Goal: Task Accomplishment & Management: Complete application form

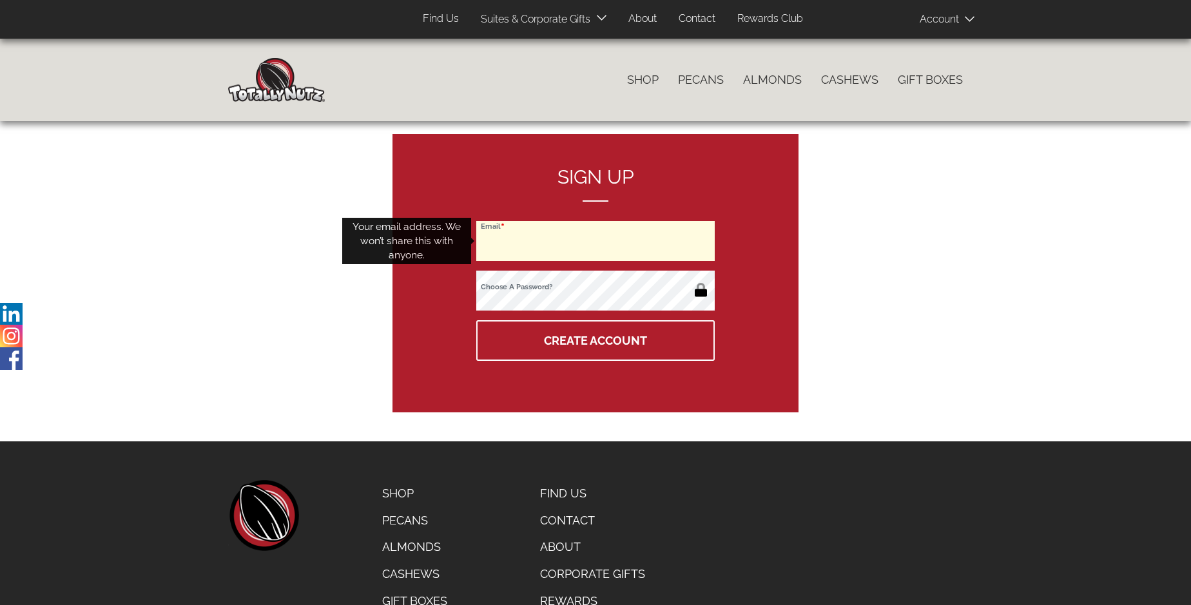
click at [595, 241] on input "Email" at bounding box center [595, 241] width 238 height 40
type input "robin.guthrie@bigpond.com"
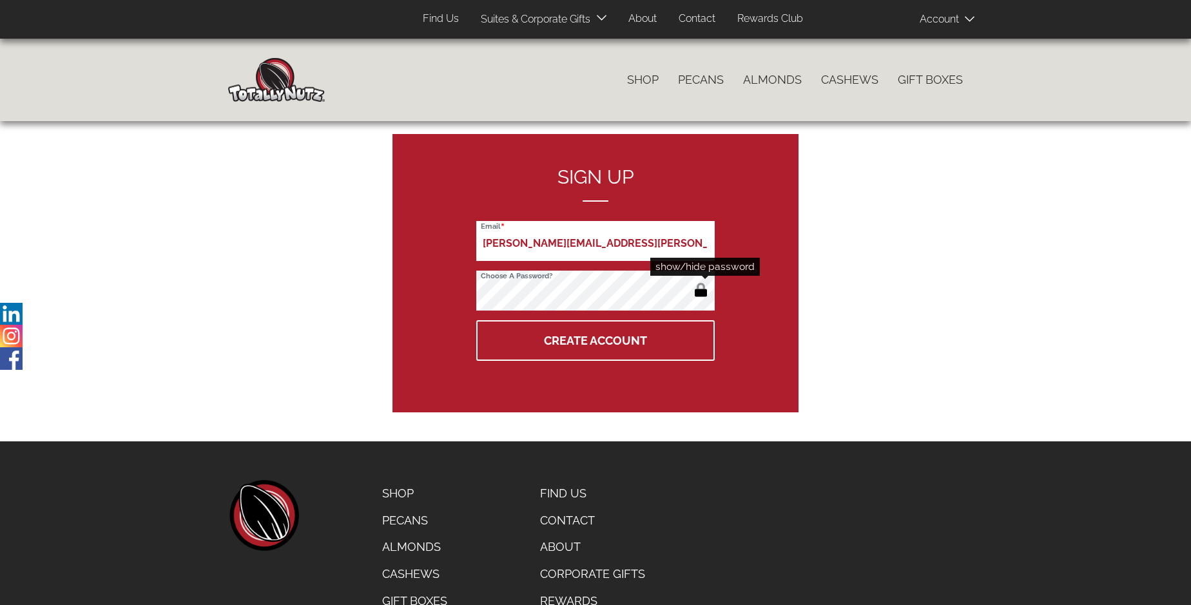
click at [700, 291] on button "button" at bounding box center [700, 291] width 21 height 21
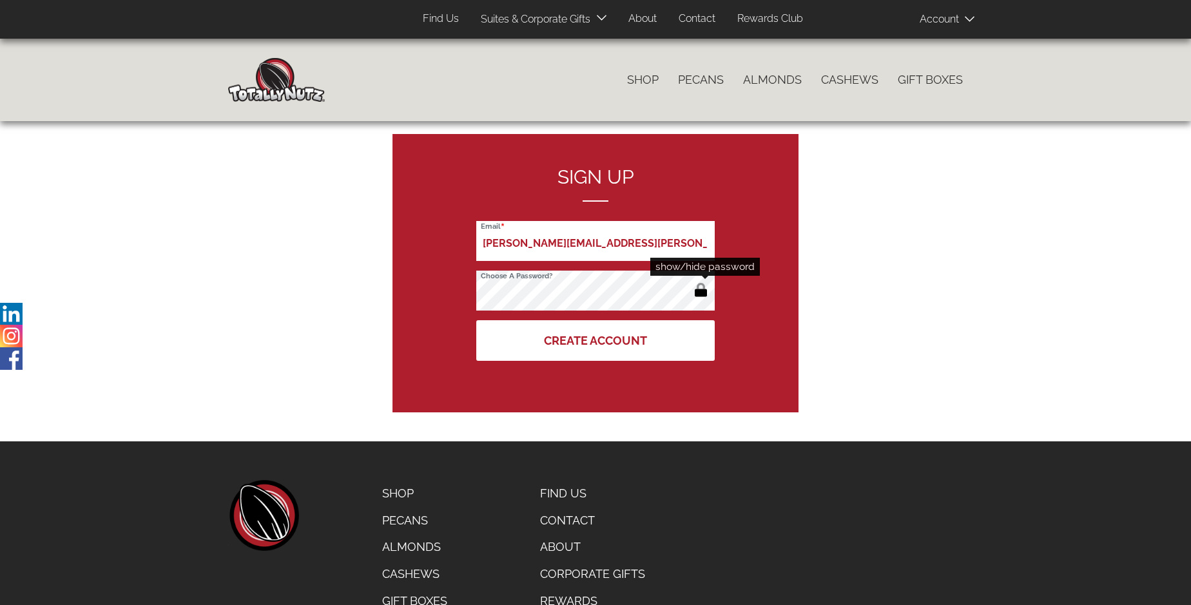
click at [595, 340] on button "Create Account" at bounding box center [595, 340] width 238 height 41
